Goal: Check status: Check status

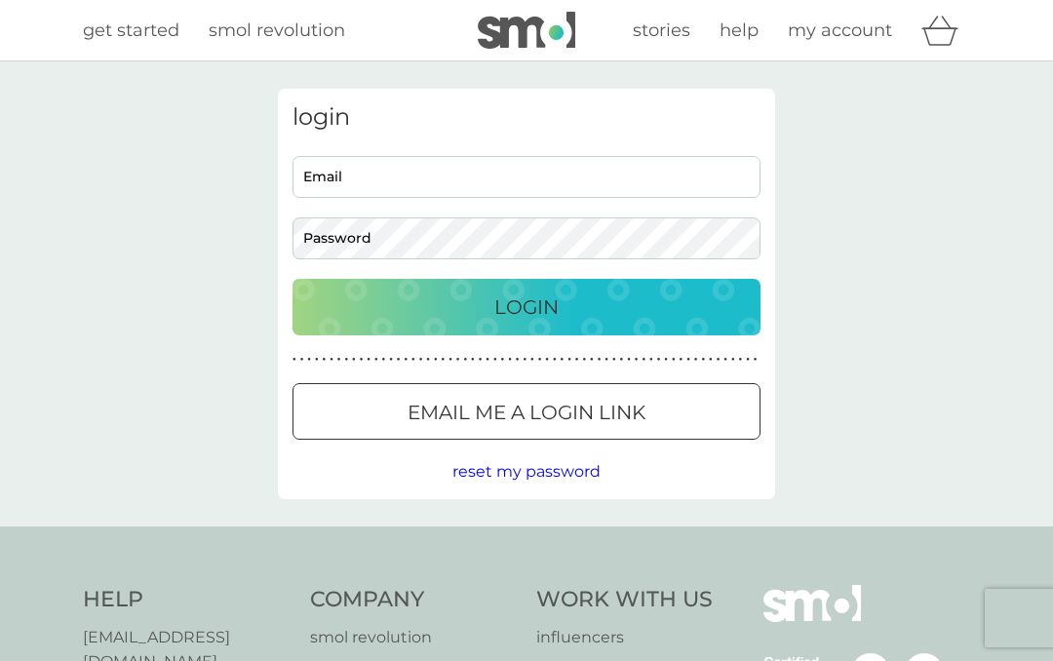
click at [354, 177] on input "Email" at bounding box center [526, 177] width 468 height 42
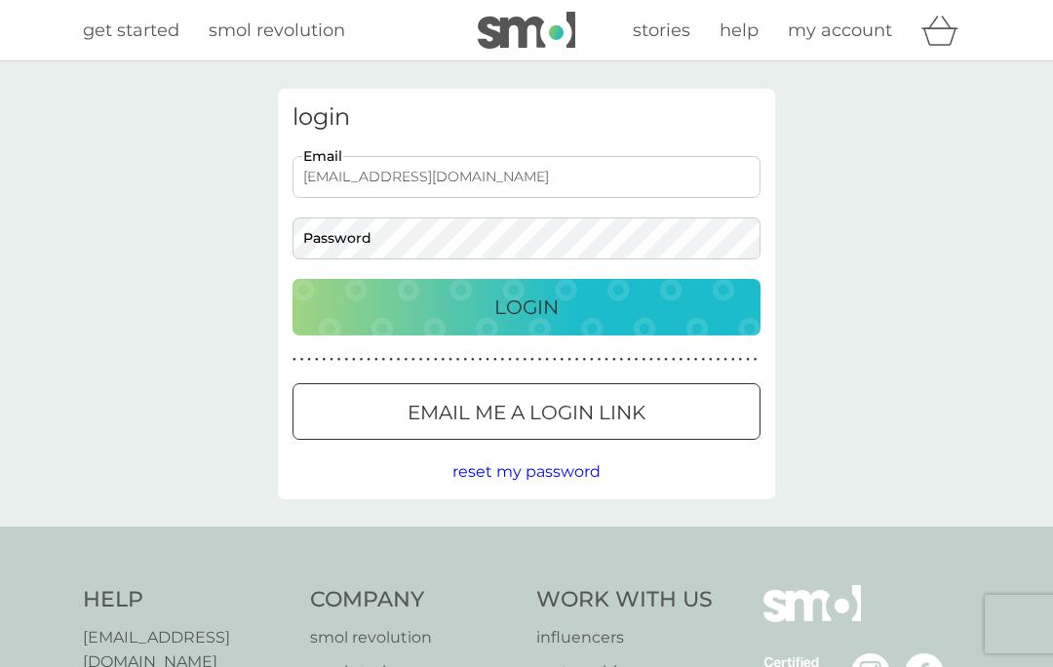
type input "jackie100860@gmail.com"
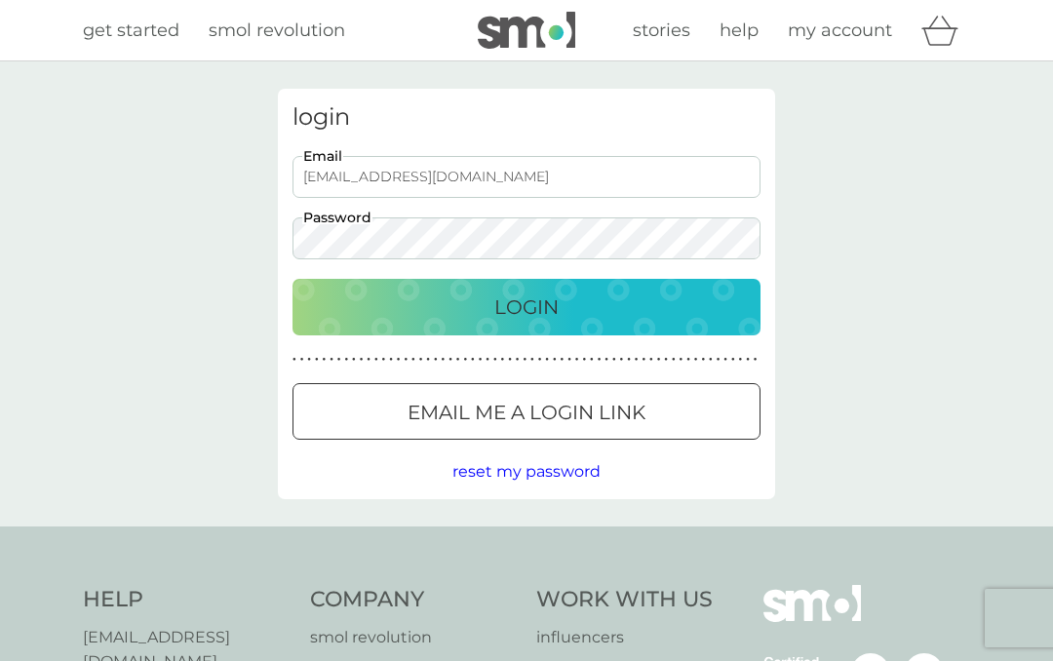
click at [593, 298] on div "Login" at bounding box center [526, 306] width 429 height 31
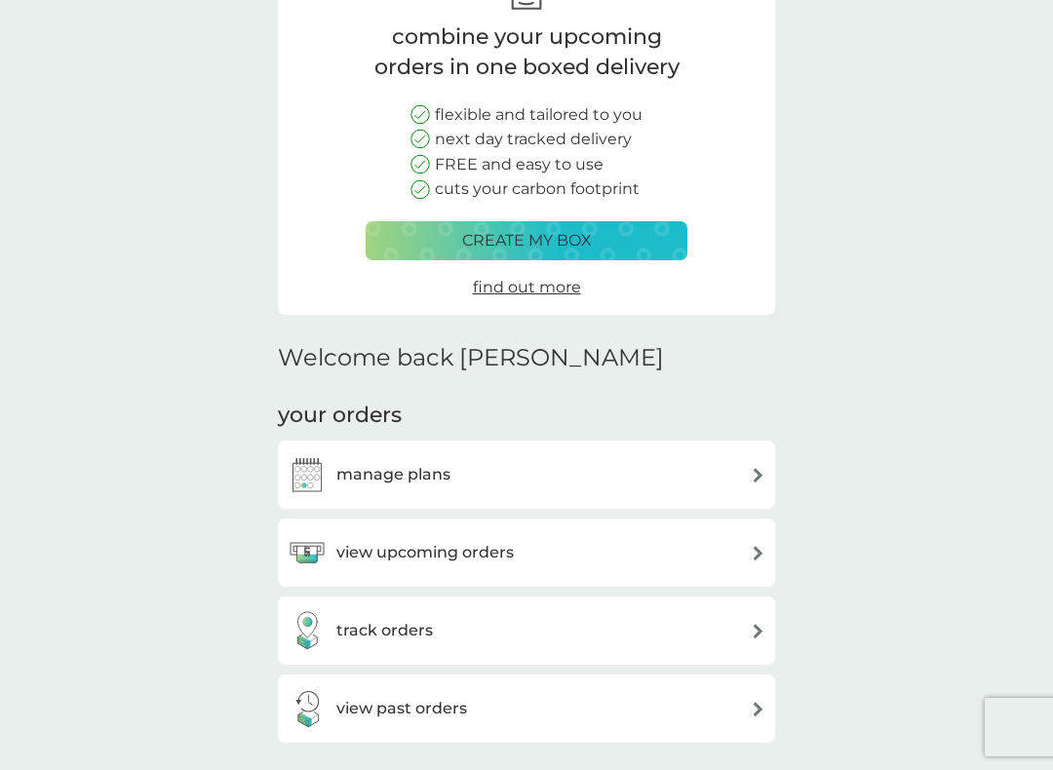
scroll to position [147, 0]
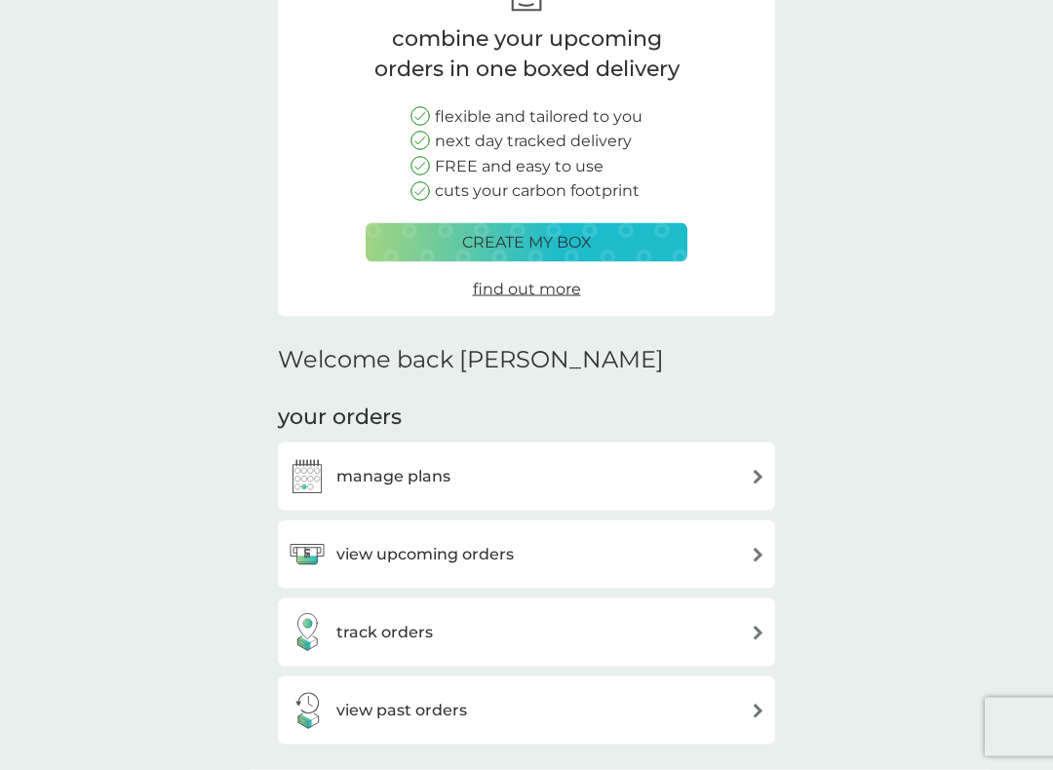
click at [749, 633] on div "track orders" at bounding box center [527, 632] width 478 height 39
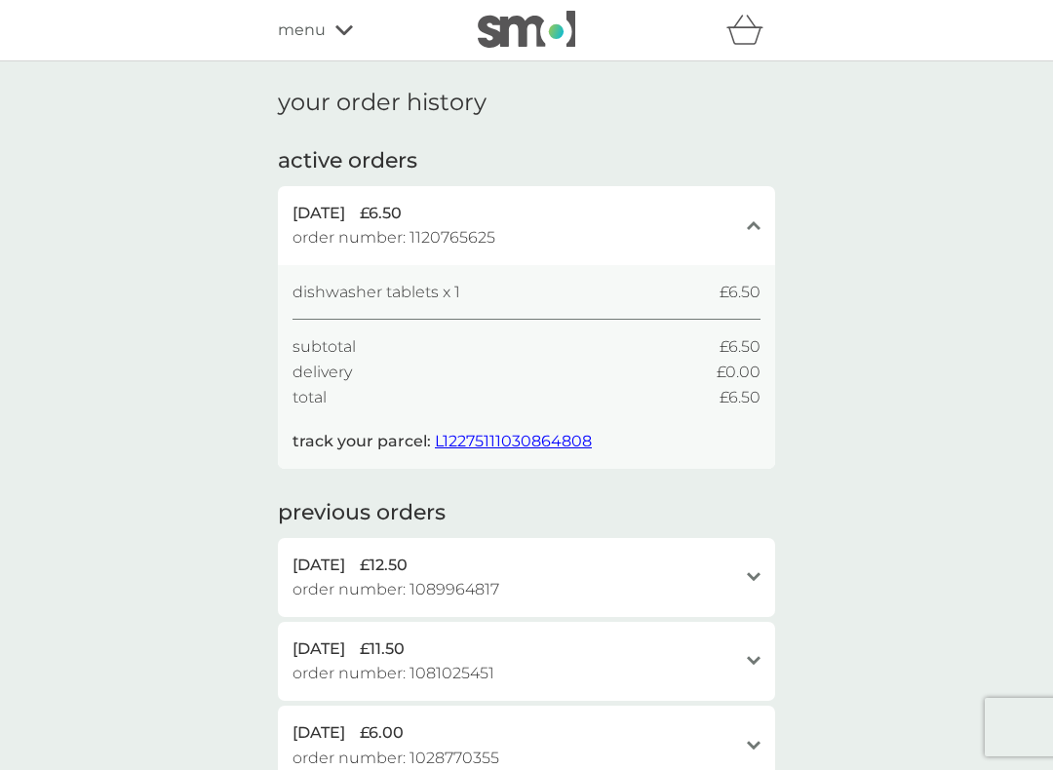
click at [527, 442] on span "L12275111030864808" at bounding box center [513, 441] width 157 height 19
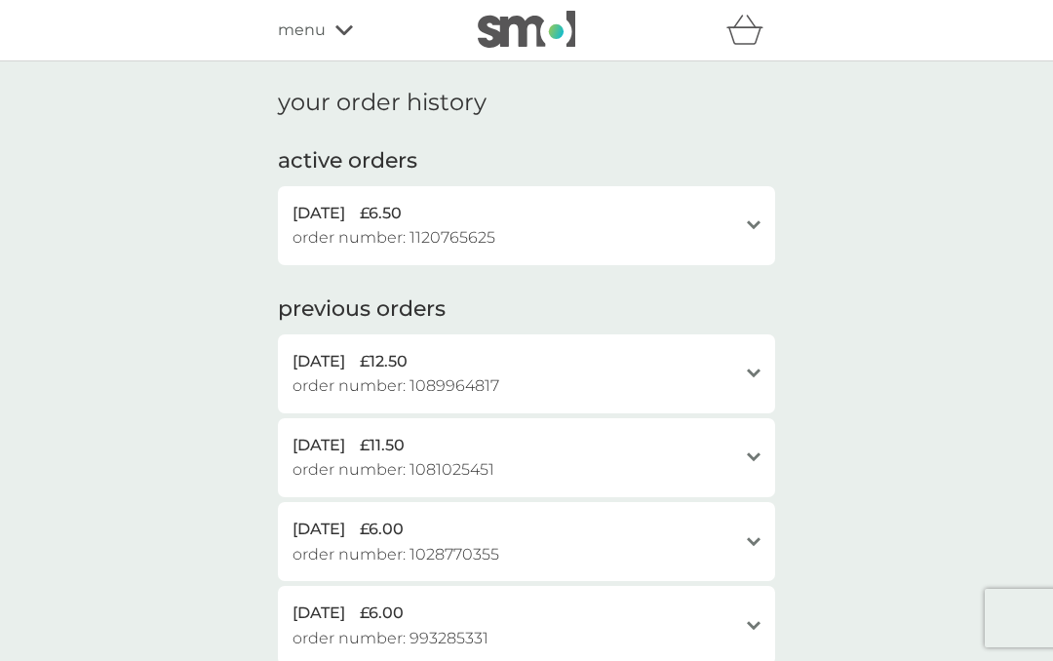
click at [330, 36] on div "menu" at bounding box center [361, 30] width 166 height 25
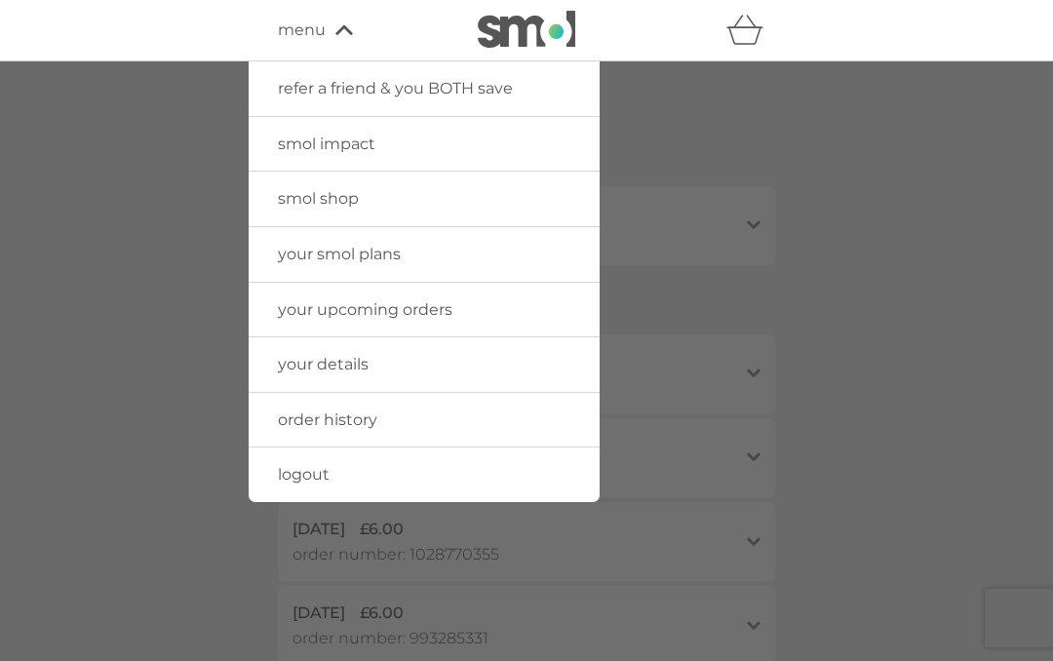
click at [323, 472] on span "logout" at bounding box center [304, 474] width 52 height 19
